Goal: Use online tool/utility: Utilize a website feature to perform a specific function

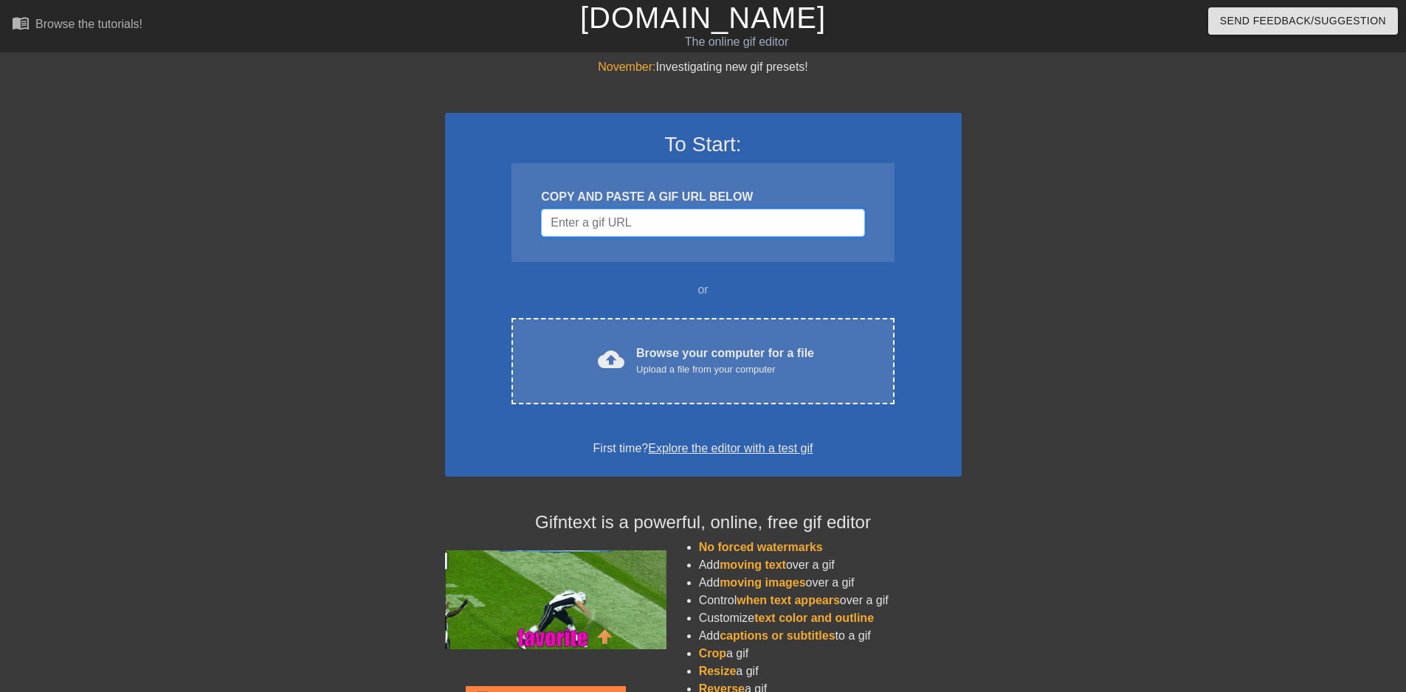
click at [650, 220] on input "Username" at bounding box center [702, 223] width 323 height 28
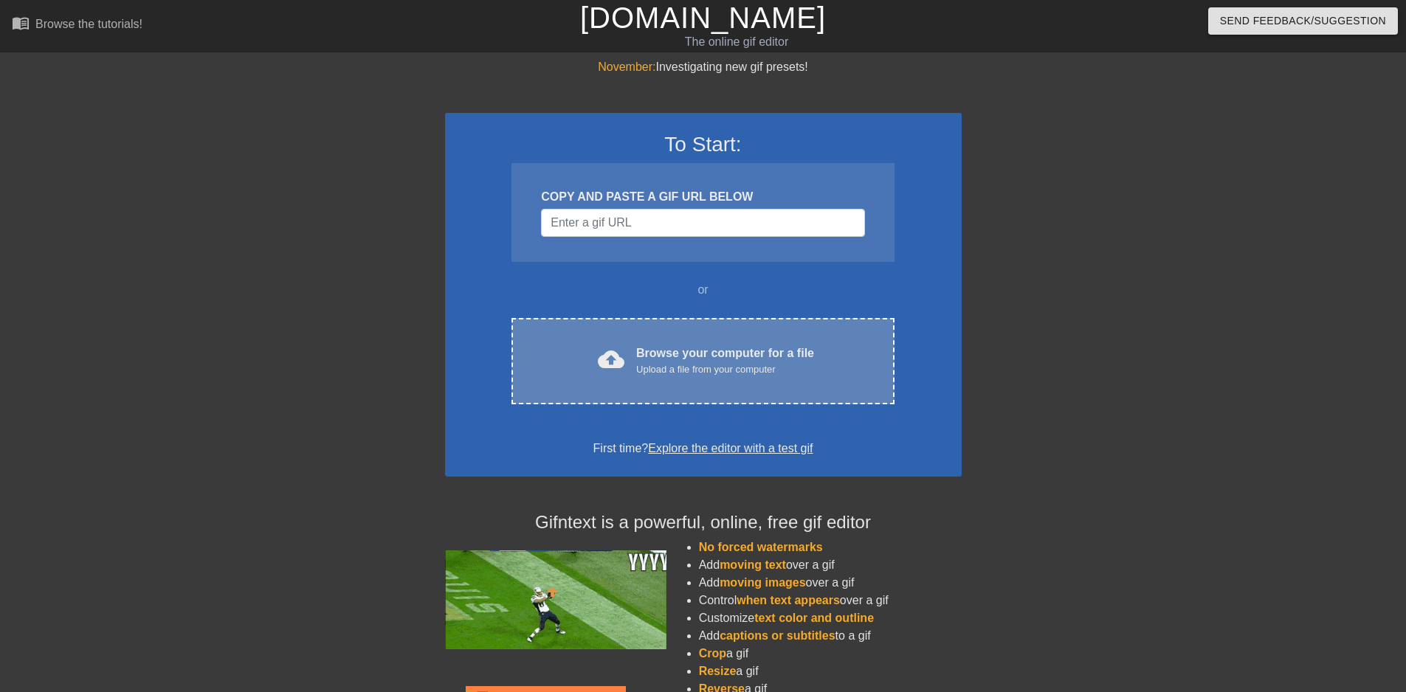
click at [663, 374] on div "Upload a file from your computer" at bounding box center [725, 369] width 178 height 15
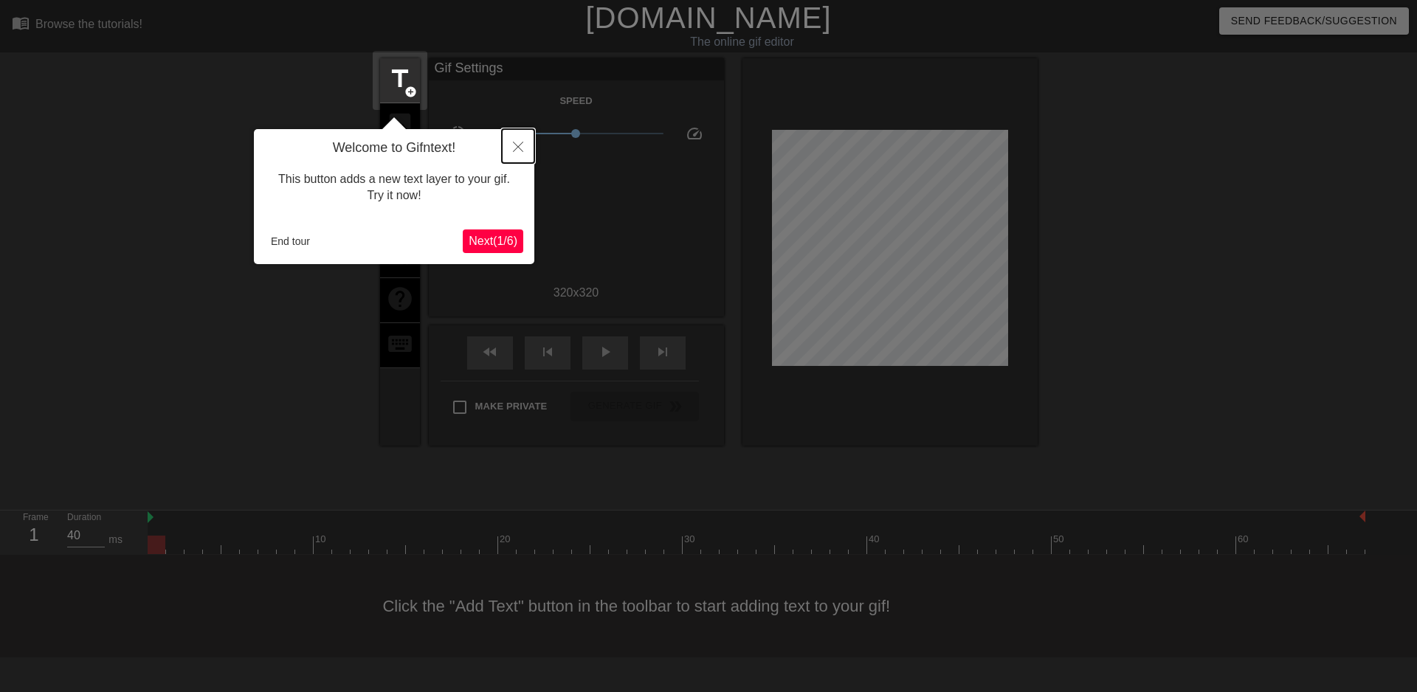
click at [515, 154] on button "Close" at bounding box center [518, 146] width 32 height 34
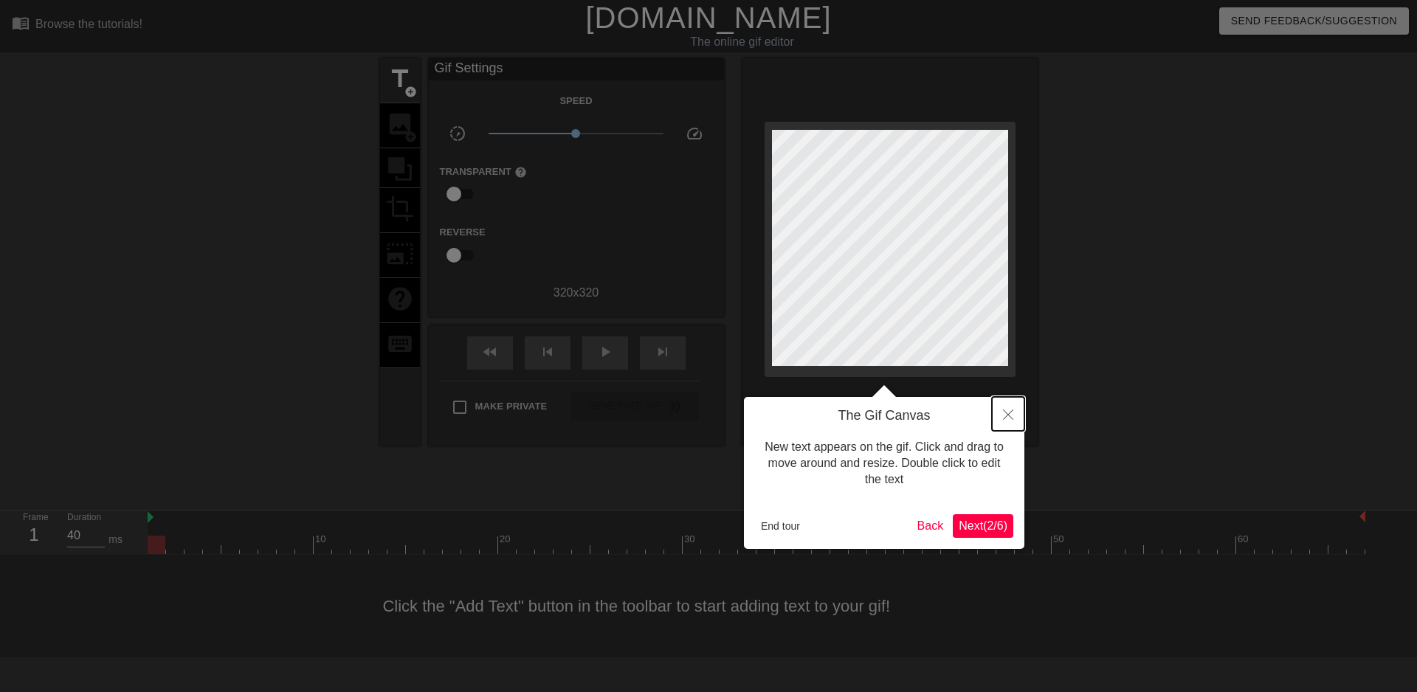
click at [997, 410] on button "Close" at bounding box center [1008, 414] width 32 height 34
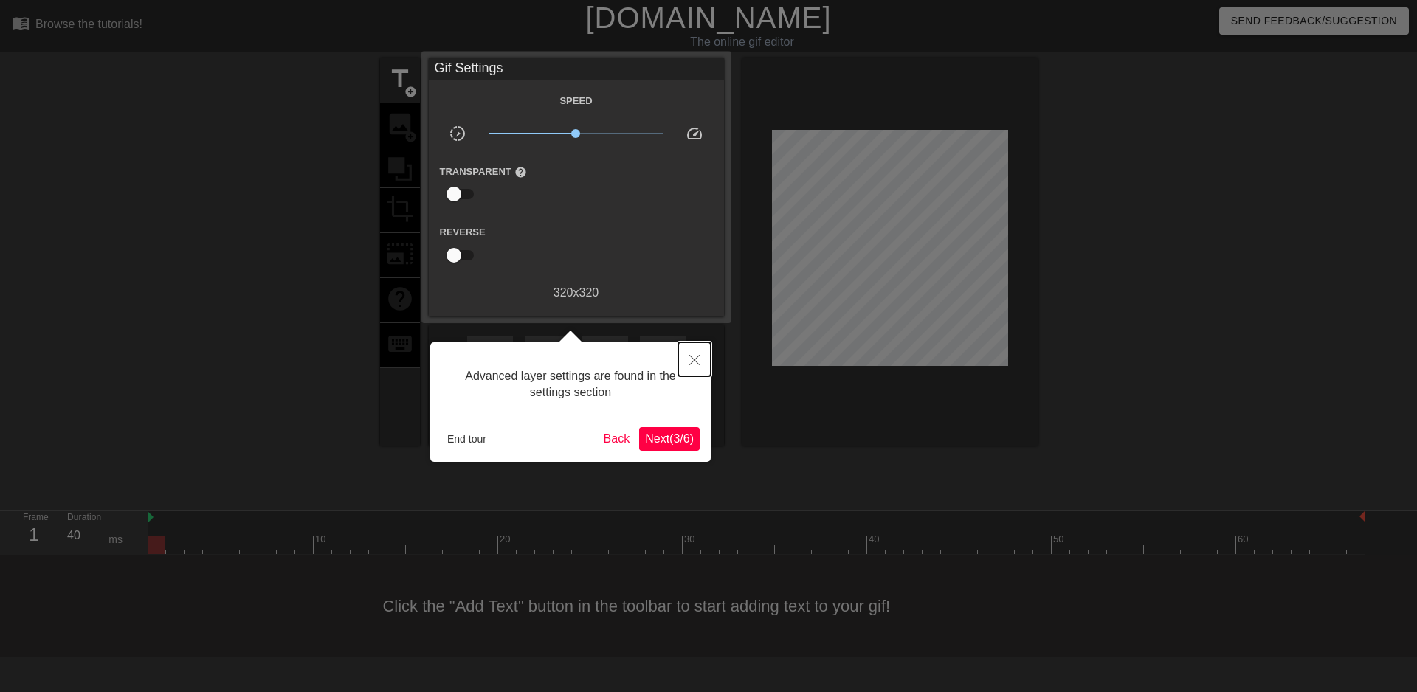
click at [689, 358] on button "Close" at bounding box center [694, 360] width 32 height 34
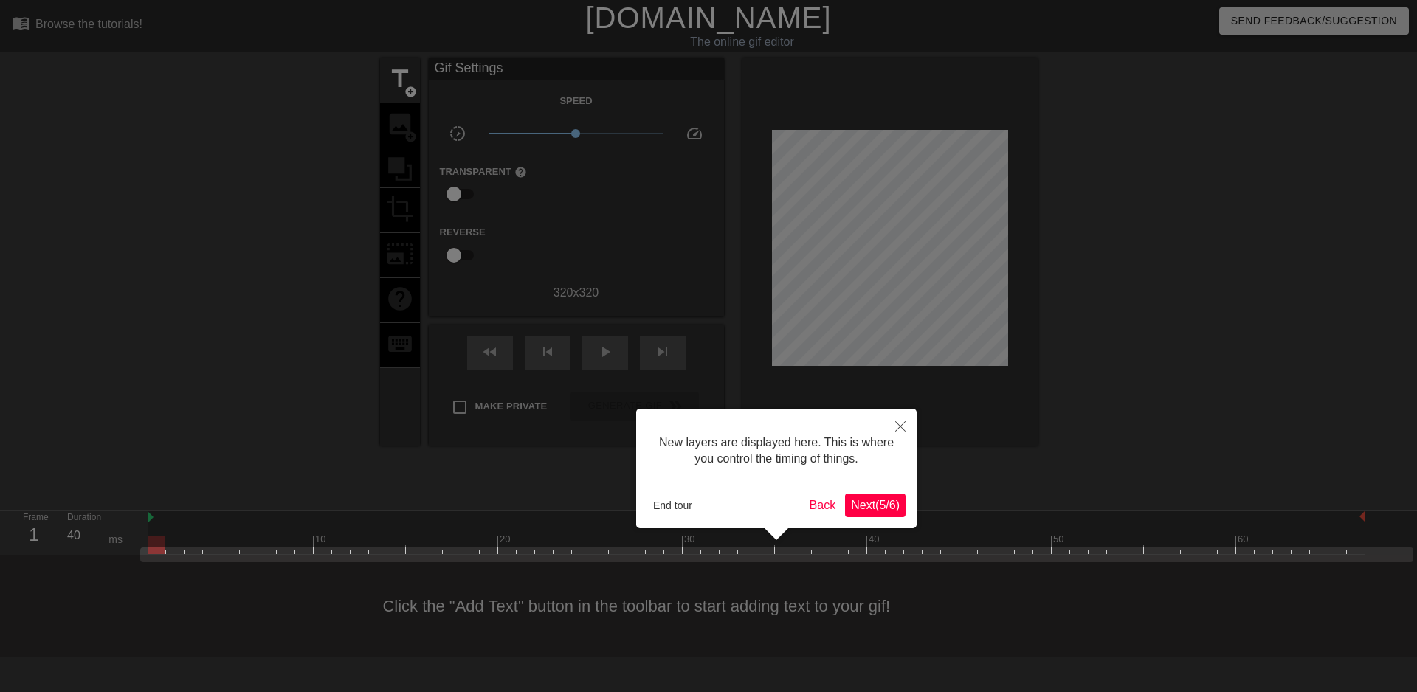
scroll to position [13, 0]
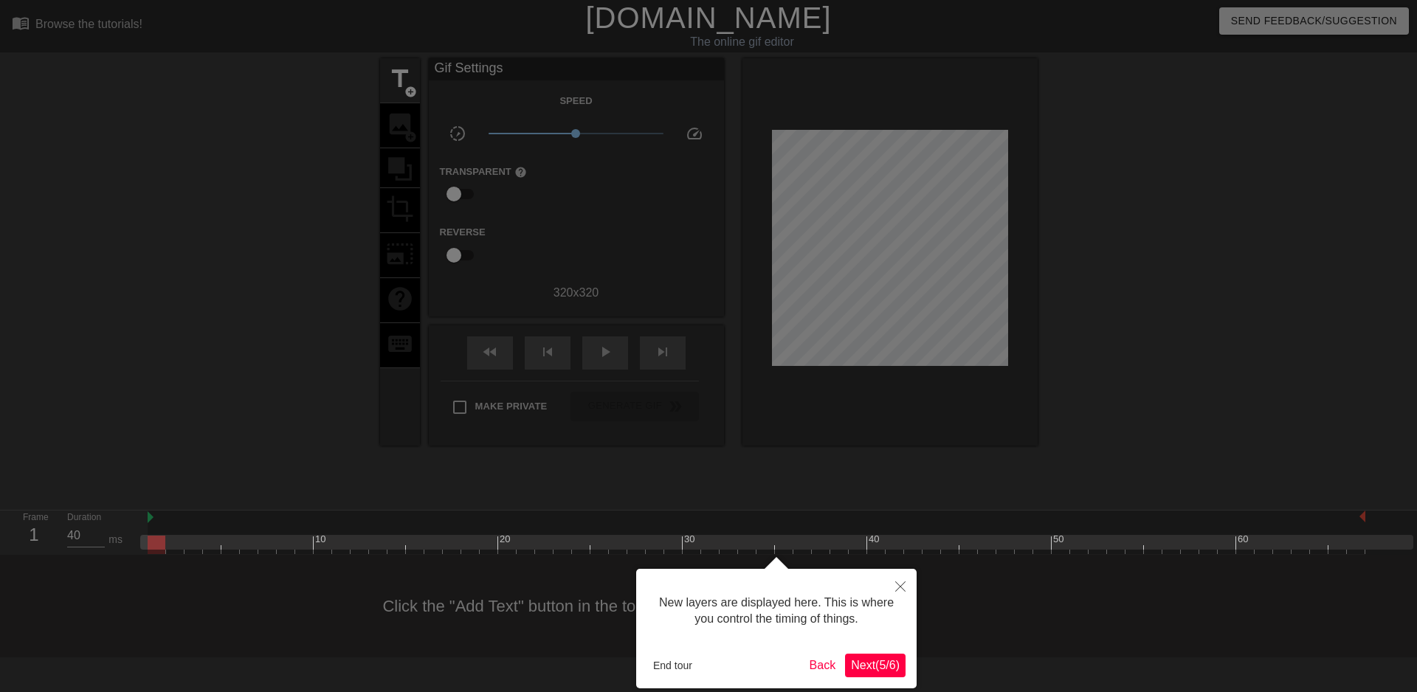
click at [851, 660] on span "Next ( 5 / 6 )" at bounding box center [875, 665] width 49 height 13
click at [851, 658] on html "menu_book Browse the tutorials! [DOMAIN_NAME] The online gif editor Send Feedba…" at bounding box center [708, 329] width 1417 height 658
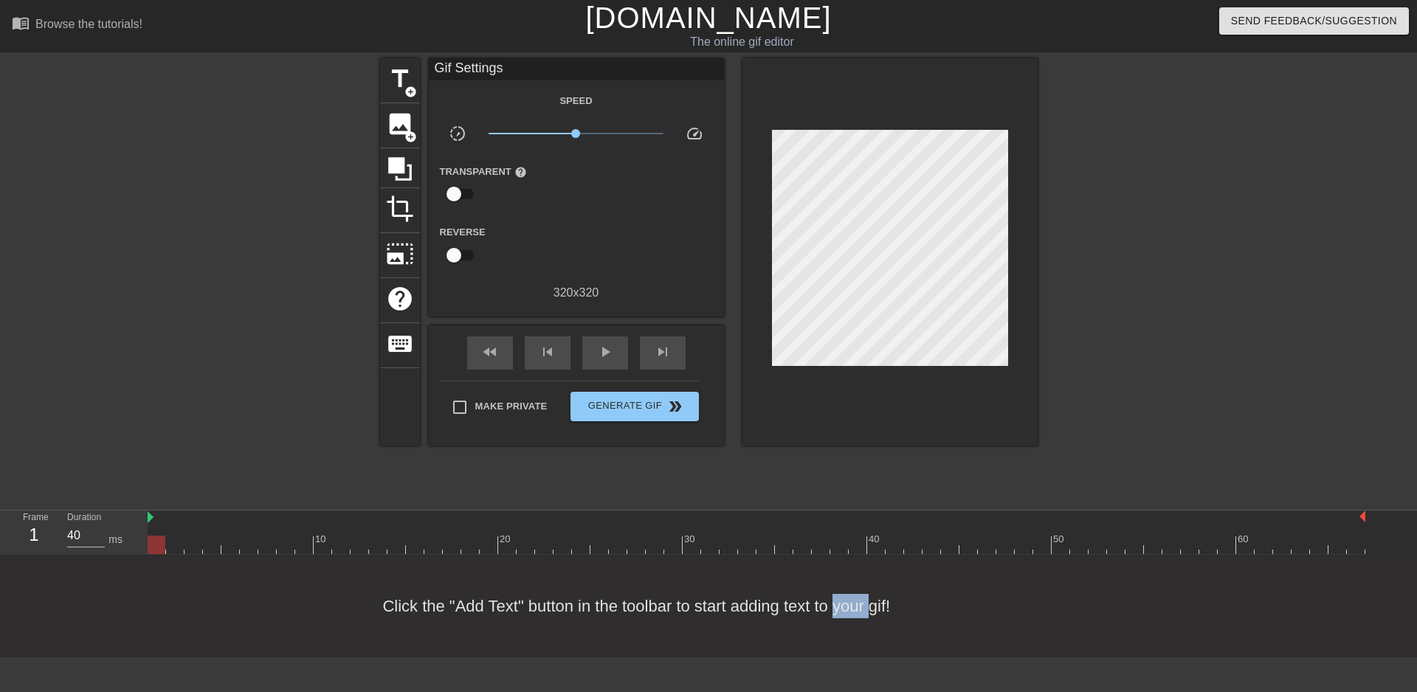
click at [850, 442] on div at bounding box center [890, 252] width 295 height 388
click at [569, 207] on div "Speed slow_motion_video x1.00 speed Transparent help Reverse 320 x 320" at bounding box center [576, 197] width 273 height 210
click at [393, 88] on span "title" at bounding box center [400, 79] width 28 height 28
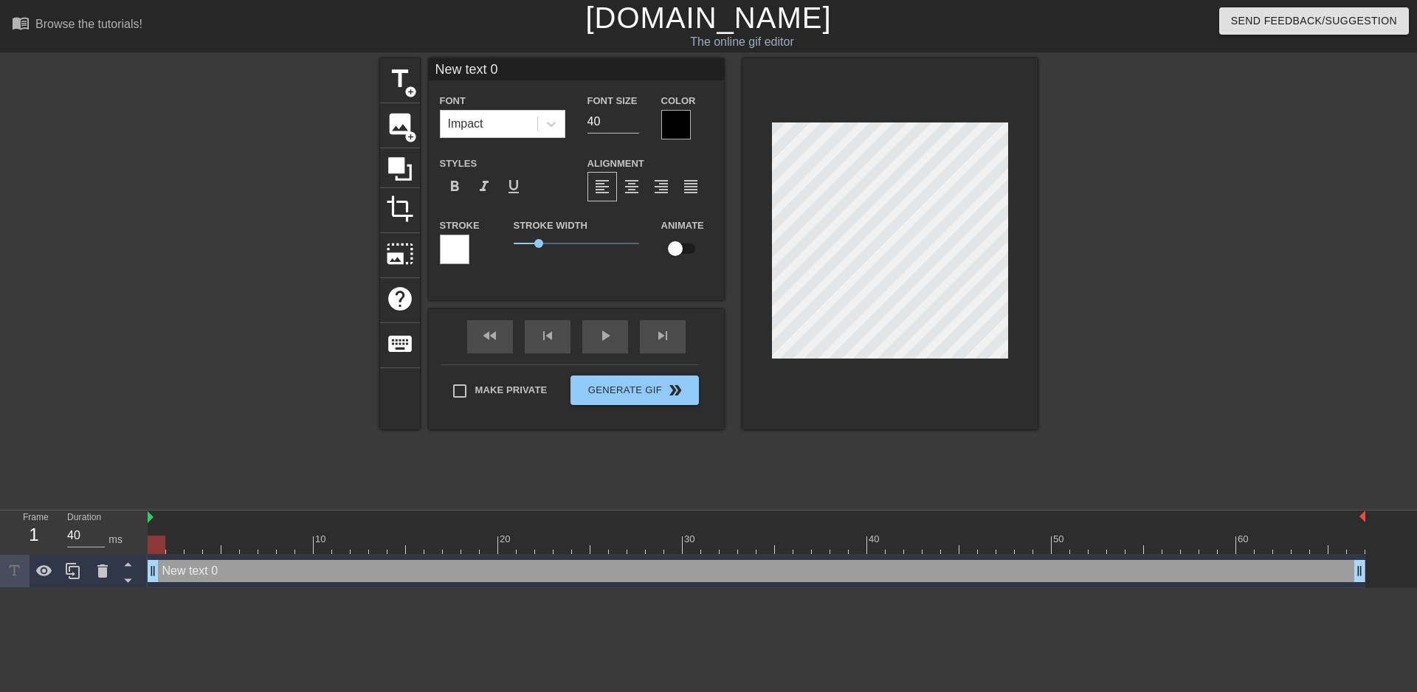
type input "New"
type textarea "New"
type input "New"
type textarea "New"
type input "Ne"
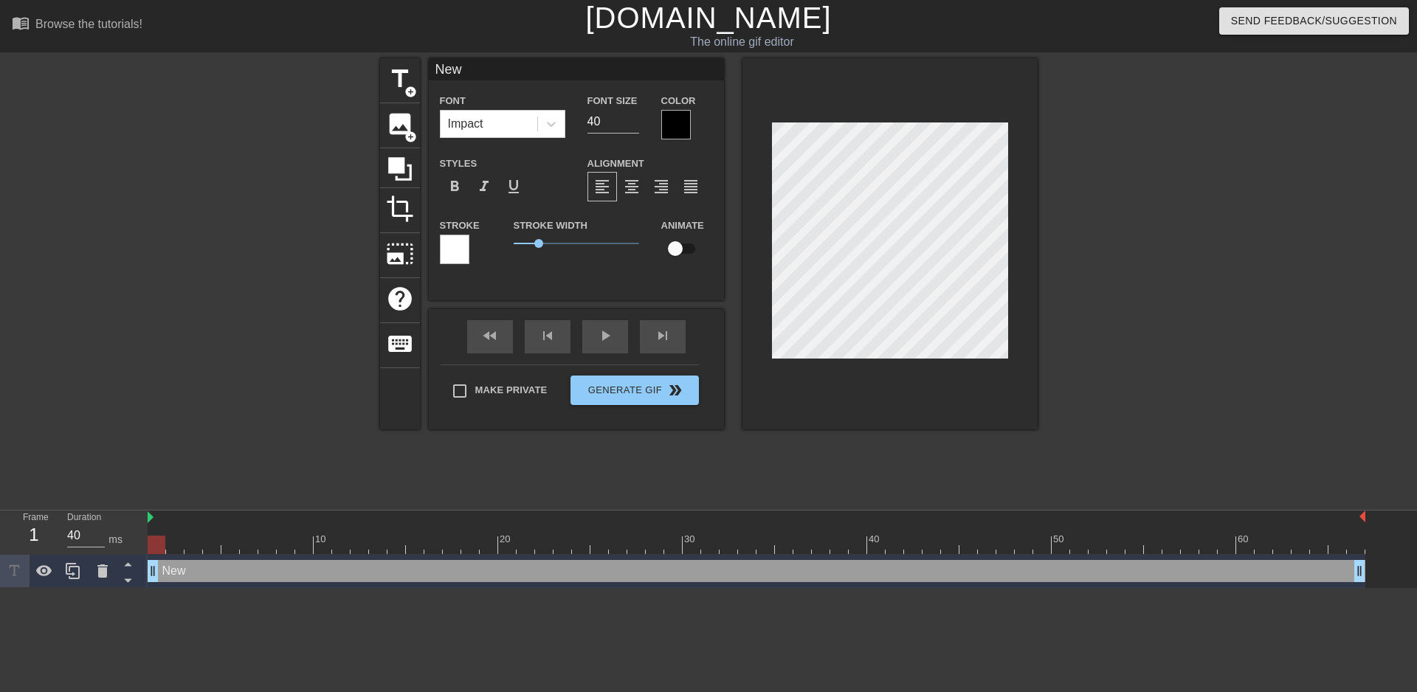
type textarea "Ne"
type input "N"
type textarea "N"
type input "D"
type textarea "D"
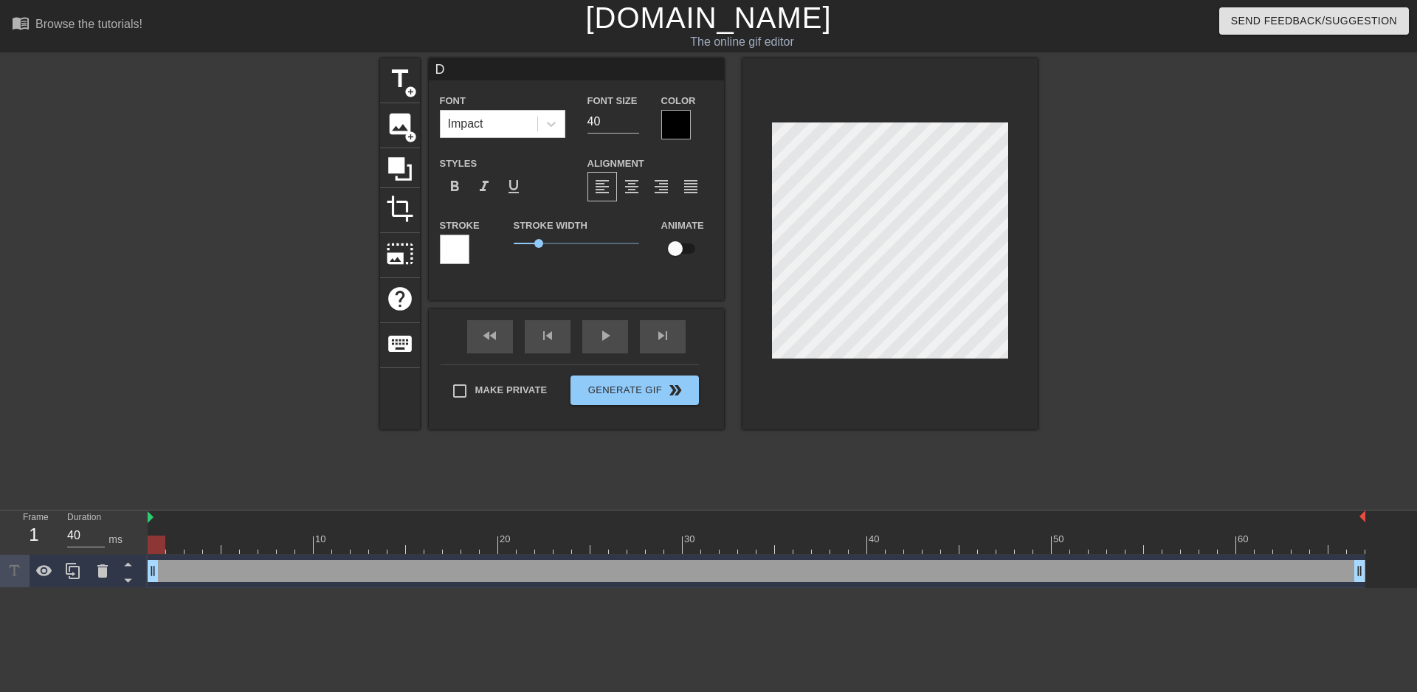
scroll to position [2, 1]
type input "DN"
type textarea "DN"
type input "DNA"
type textarea "DNA"
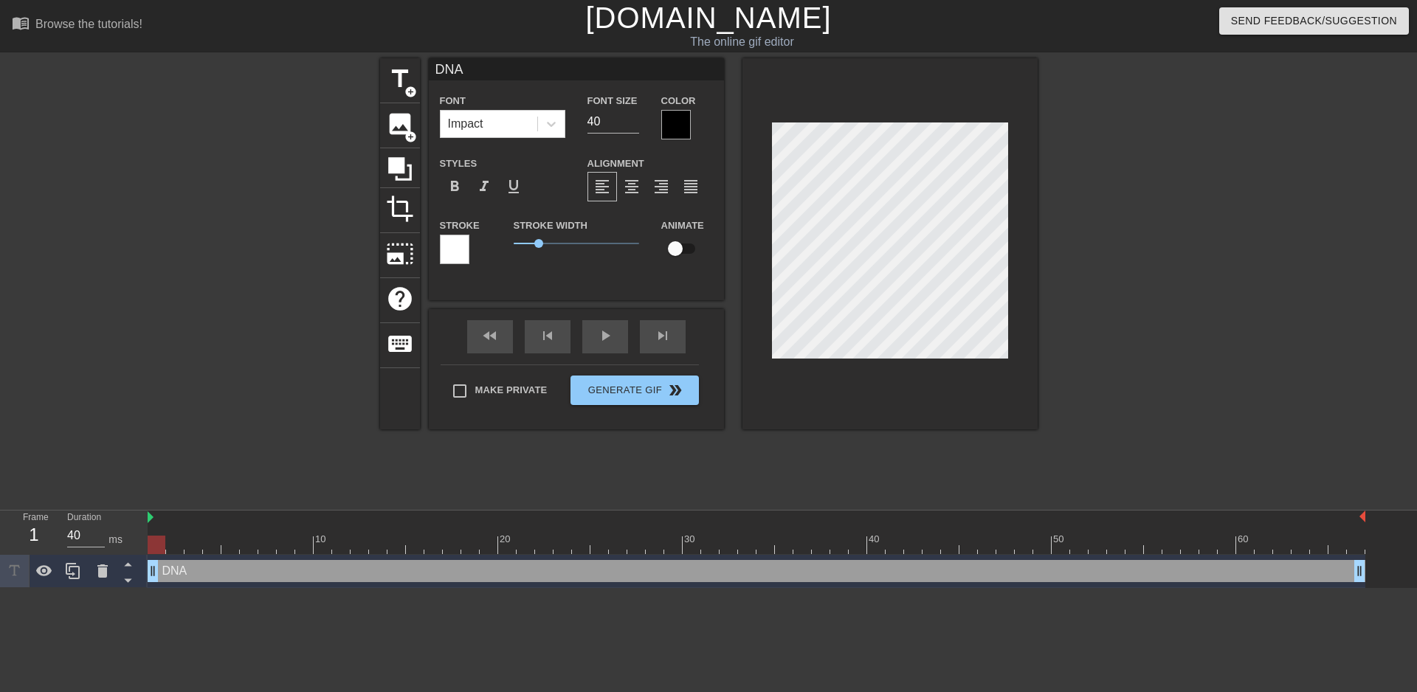
click at [661, 123] on div at bounding box center [676, 125] width 30 height 30
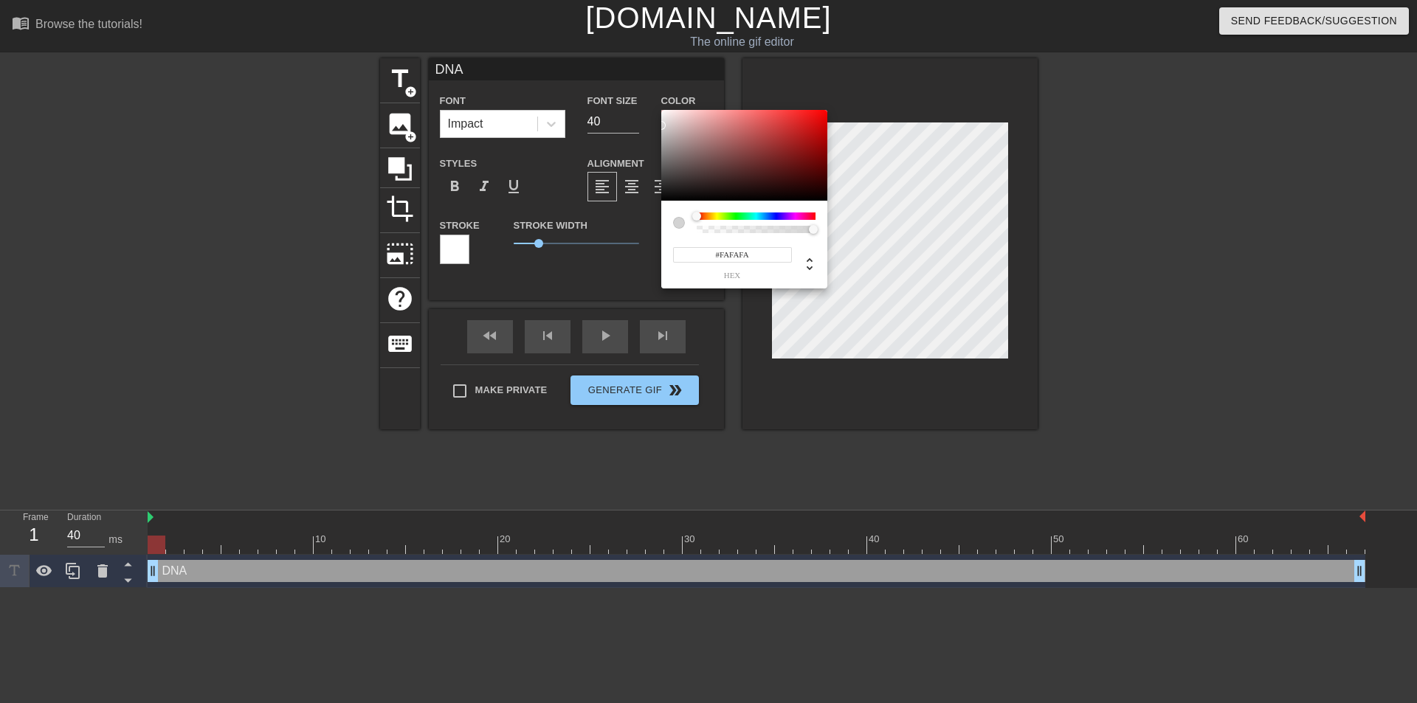
type input "#FFFFFF"
drag, startPoint x: 676, startPoint y: 167, endPoint x: 630, endPoint y: 84, distance: 94.5
click at [630, 84] on div "#FFFFFF hex" at bounding box center [708, 351] width 1417 height 703
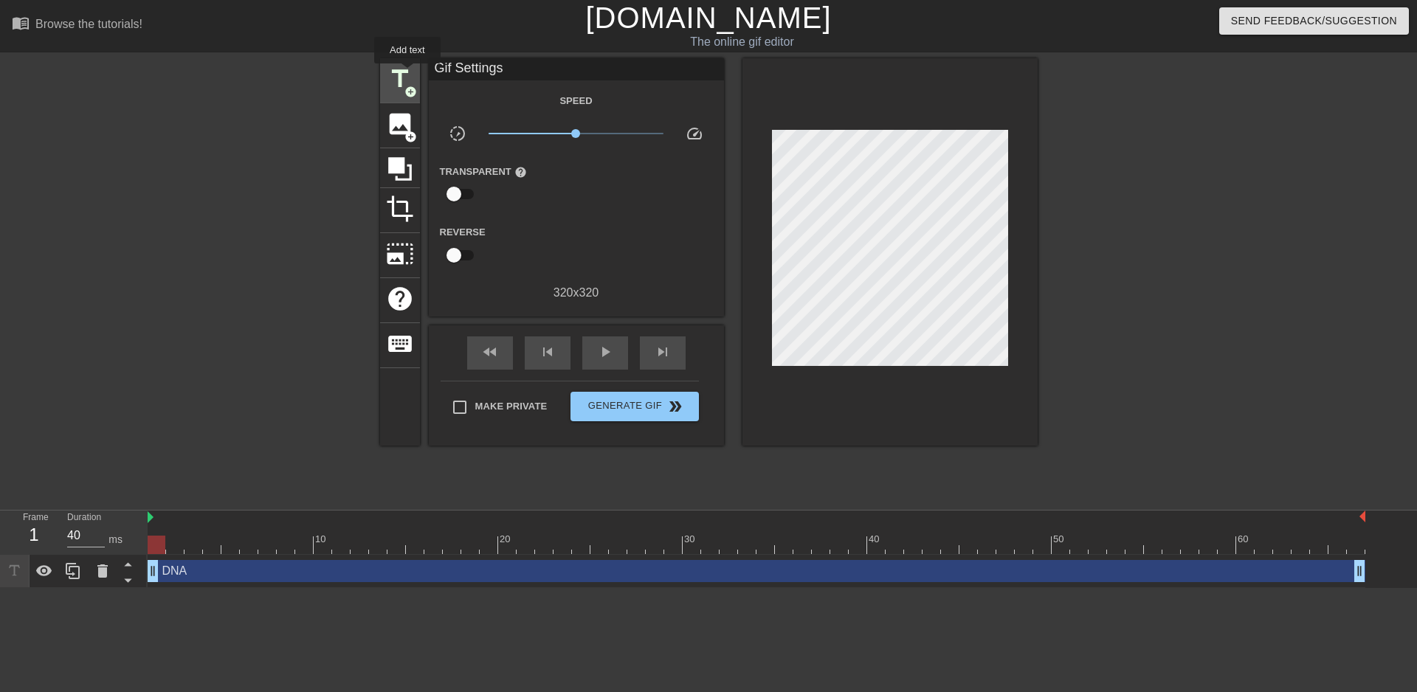
click at [407, 74] on span "title" at bounding box center [400, 79] width 28 height 28
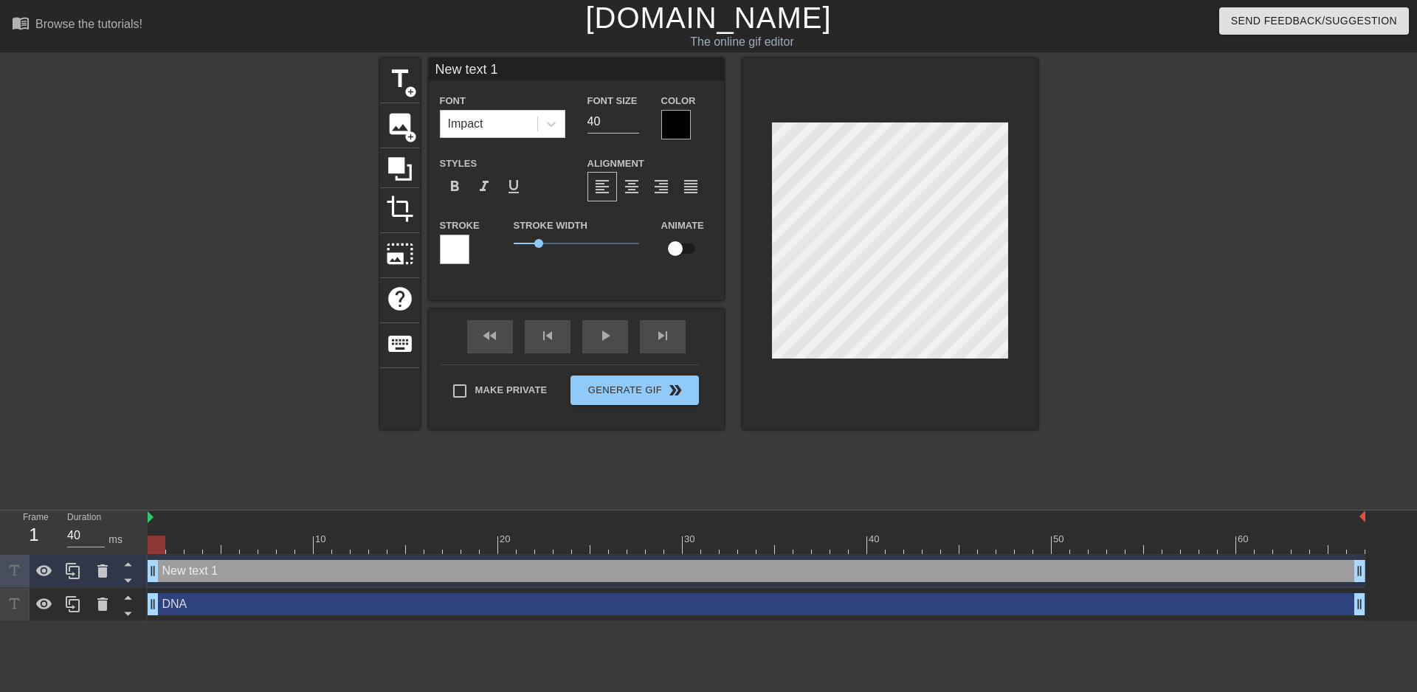
click at [1030, 292] on div at bounding box center [890, 243] width 295 height 371
click at [613, 201] on div "title add_circle image add_circle crop photo_size_select_large help keyboard Ne…" at bounding box center [709, 243] width 658 height 371
type input "DNA"
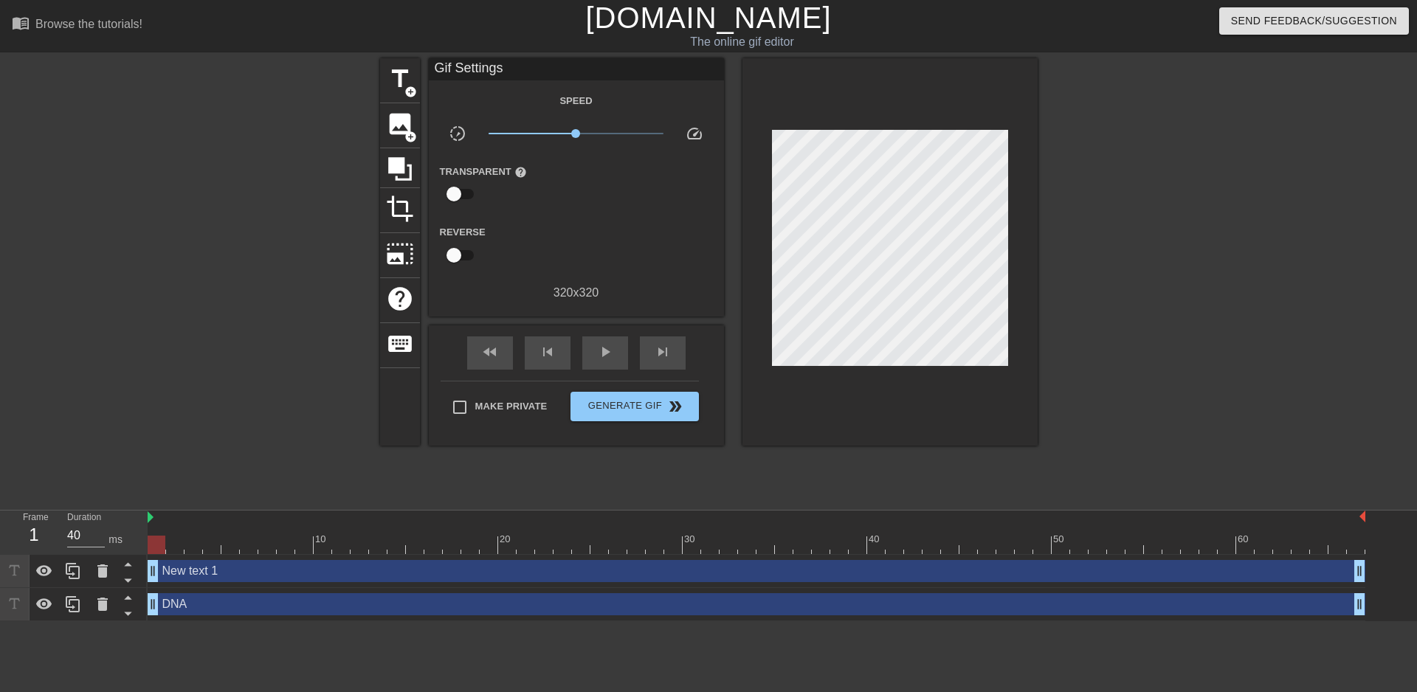
click at [1178, 268] on div at bounding box center [1166, 279] width 221 height 443
click at [596, 352] on span "play_arrow" at bounding box center [605, 352] width 18 height 18
click at [644, 402] on span "Generate Gif double_arrow" at bounding box center [635, 407] width 116 height 18
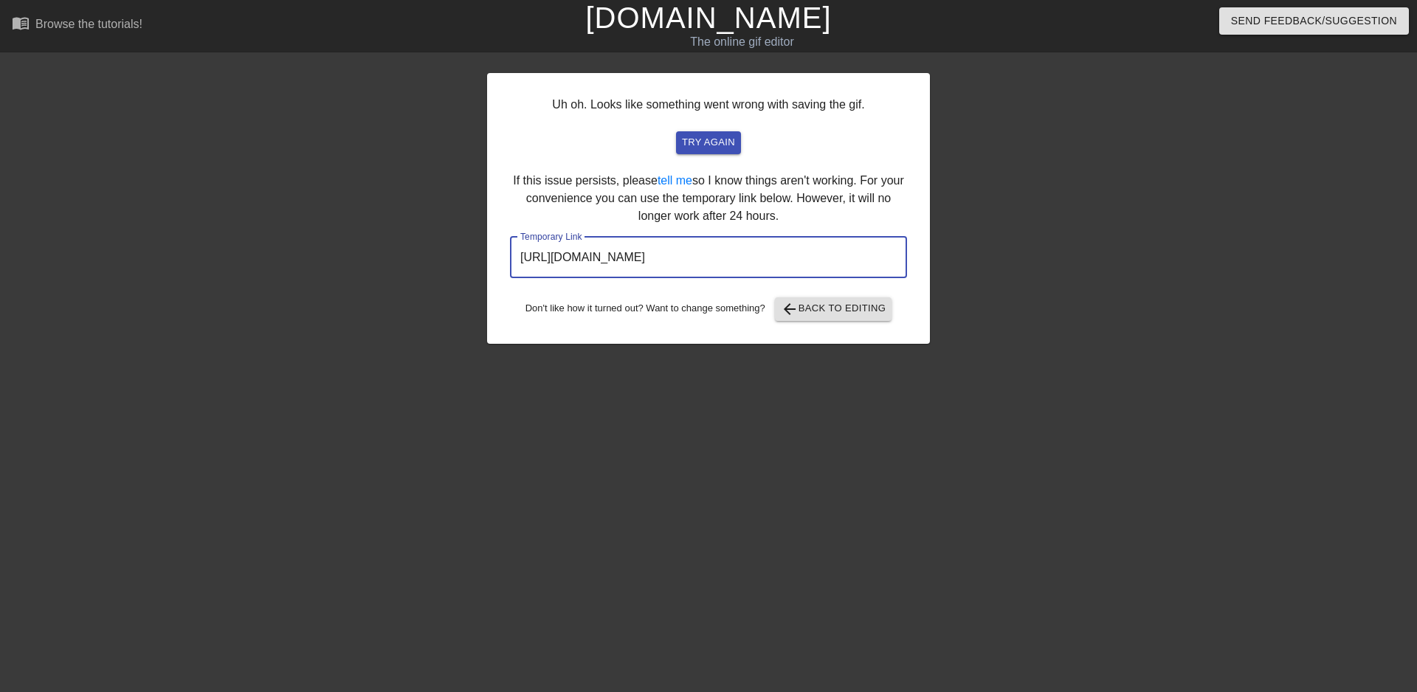
drag, startPoint x: 853, startPoint y: 262, endPoint x: 386, endPoint y: 219, distance: 469.2
click at [382, 218] on div "Uh oh. Looks like something went wrong with saving the gif. try again If this i…" at bounding box center [708, 279] width 1417 height 443
click at [695, 134] on button "try again" at bounding box center [708, 142] width 65 height 23
